Goal: Obtain resource: Obtain resource

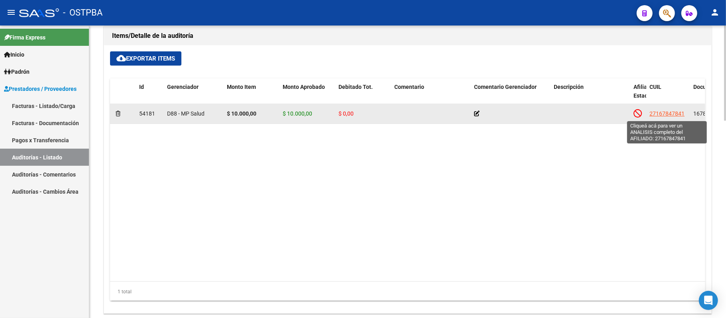
click at [672, 116] on span "27167847841" at bounding box center [667, 113] width 35 height 6
type textarea "27167847841"
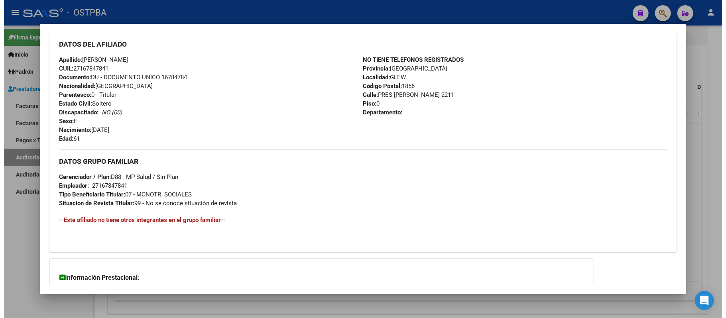
scroll to position [338, 0]
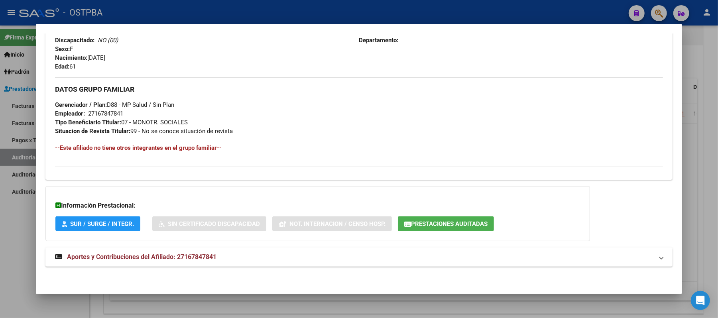
click at [441, 228] on button "Prestaciones Auditadas" at bounding box center [446, 224] width 96 height 15
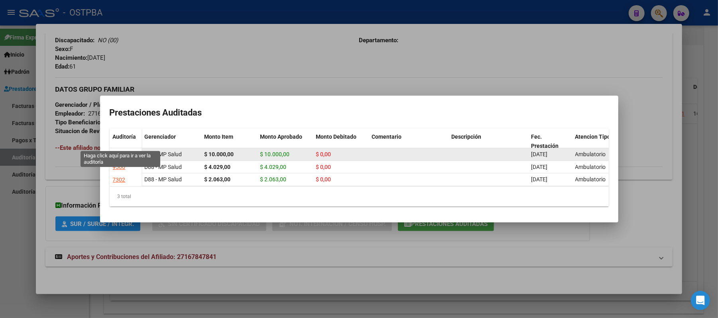
click at [116, 150] on div "12465" at bounding box center [121, 154] width 16 height 9
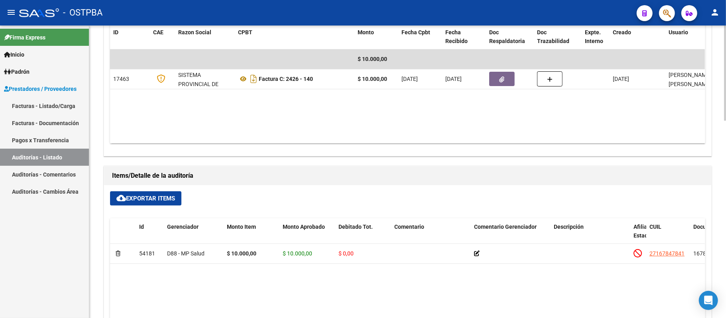
scroll to position [343, 0]
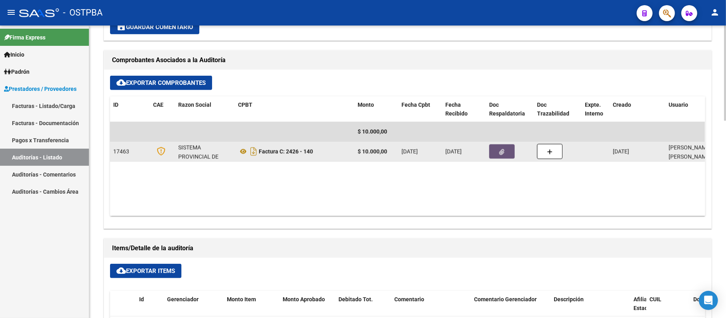
click at [511, 153] on button "button" at bounding box center [502, 151] width 26 height 14
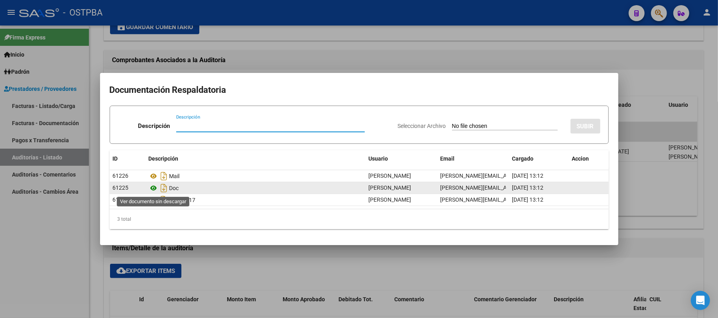
click at [157, 187] on icon at bounding box center [154, 188] width 10 height 10
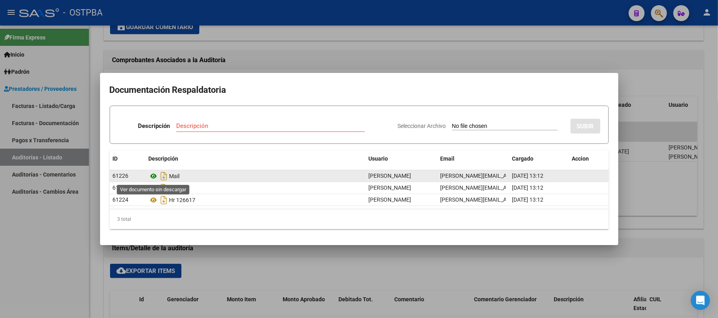
click at [153, 176] on icon at bounding box center [154, 176] width 10 height 10
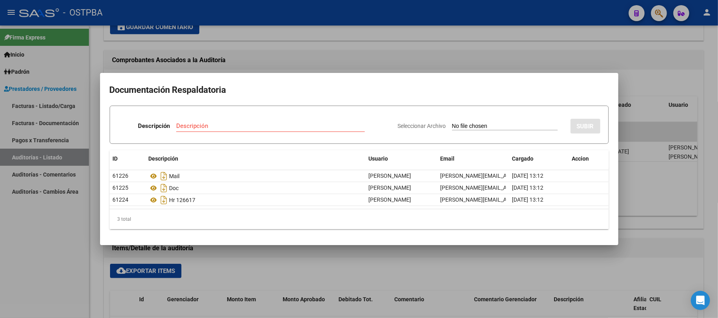
click at [441, 56] on div at bounding box center [359, 159] width 718 height 318
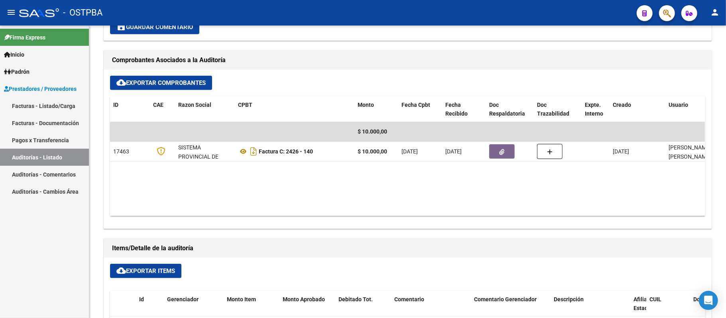
click at [67, 152] on link "Auditorías - Listado" at bounding box center [44, 157] width 89 height 17
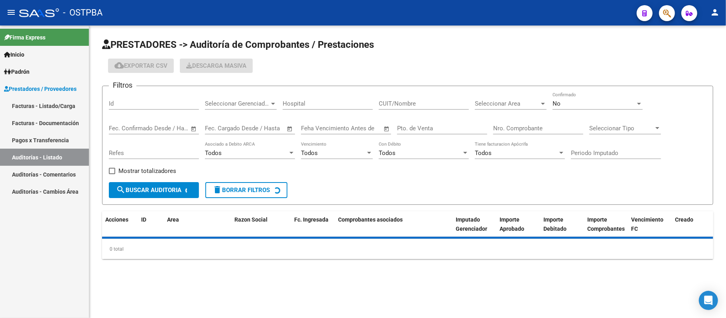
click at [512, 128] on input "Nro. Comprobante" at bounding box center [538, 128] width 90 height 7
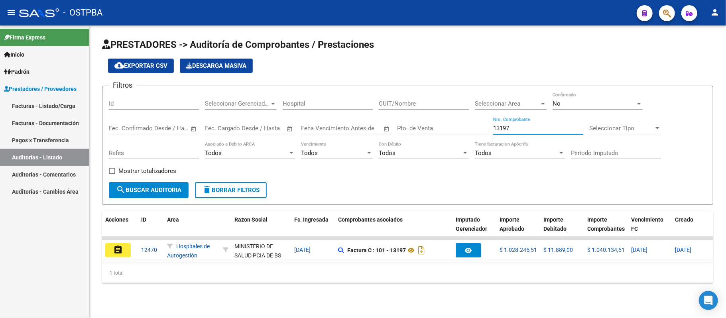
type input "13197"
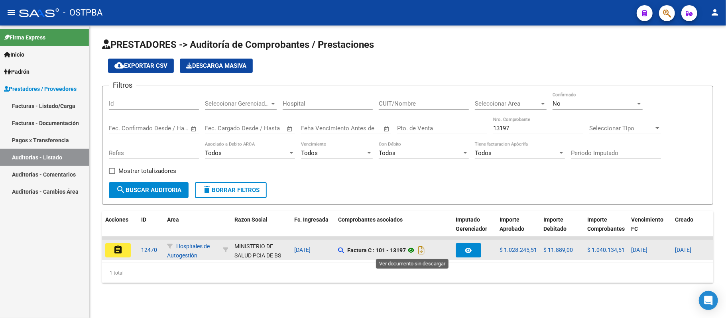
click at [412, 250] on icon at bounding box center [411, 251] width 10 height 10
click at [117, 254] on button "assignment" at bounding box center [118, 250] width 26 height 14
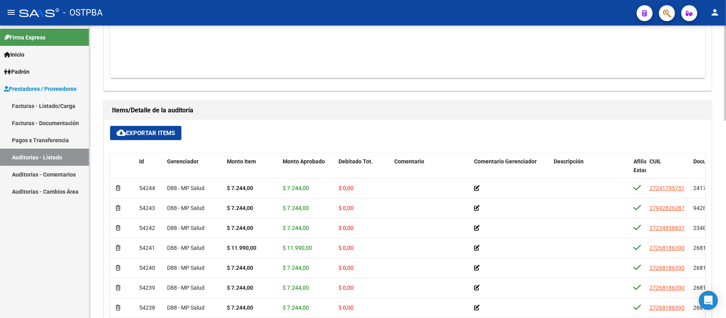
scroll to position [396, 0]
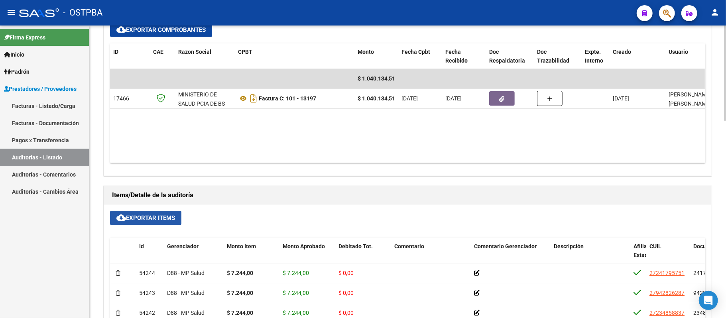
click at [171, 223] on button "cloud_download Exportar Items" at bounding box center [145, 218] width 71 height 14
